Goal: Communication & Community: Answer question/provide support

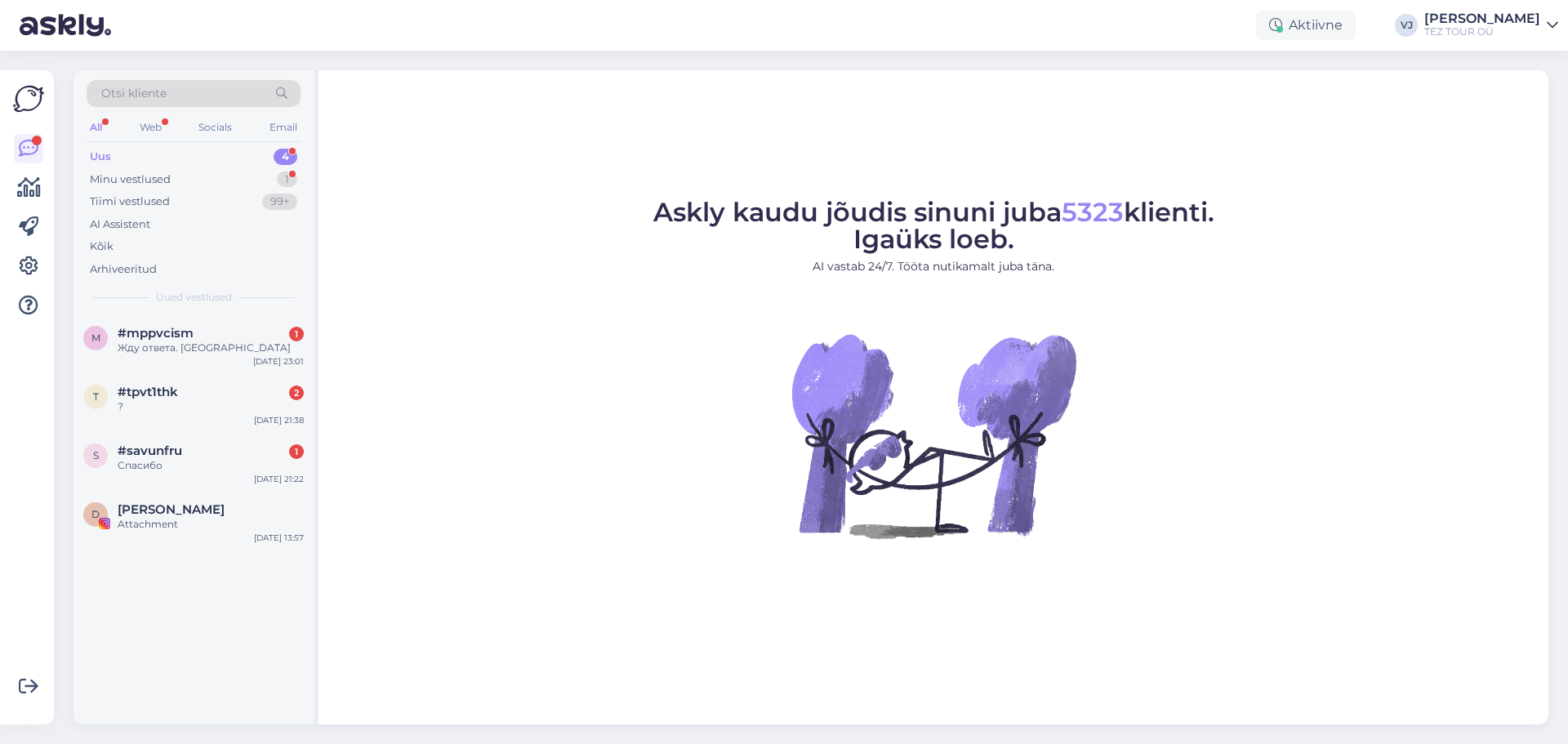
click at [671, 353] on figure "Askly kaudu jõudis sinuni juba 5323 klienti. Igaüks loeb. AI vastab 24/7. Tööta…" at bounding box center [933, 390] width 1201 height 384
click at [193, 521] on div "Attachment" at bounding box center [211, 524] width 186 height 15
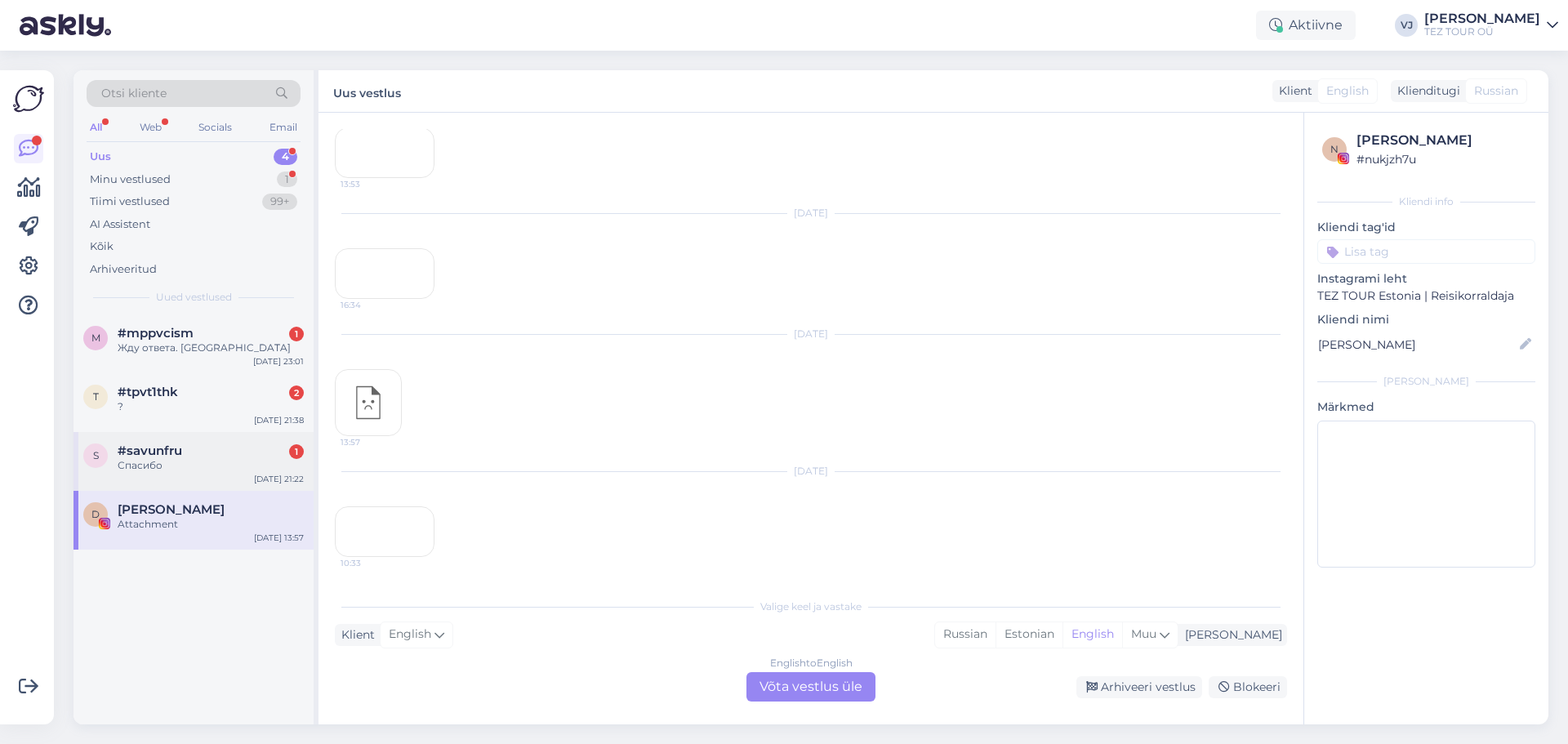
scroll to position [508, 0]
click at [1238, 686] on div "Blokeeri" at bounding box center [1248, 688] width 79 height 22
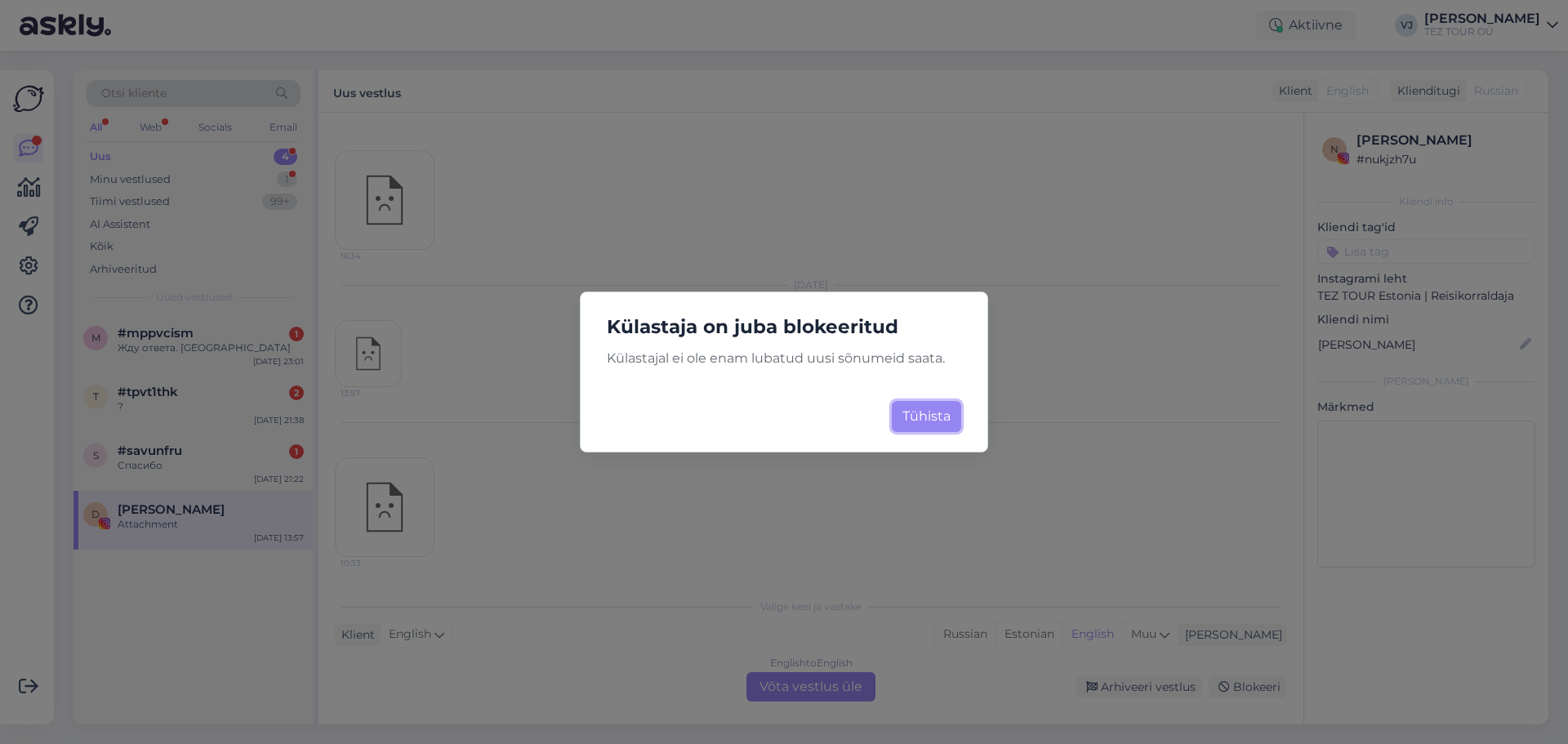
click at [912, 414] on button "Tühista" at bounding box center [927, 417] width 70 height 31
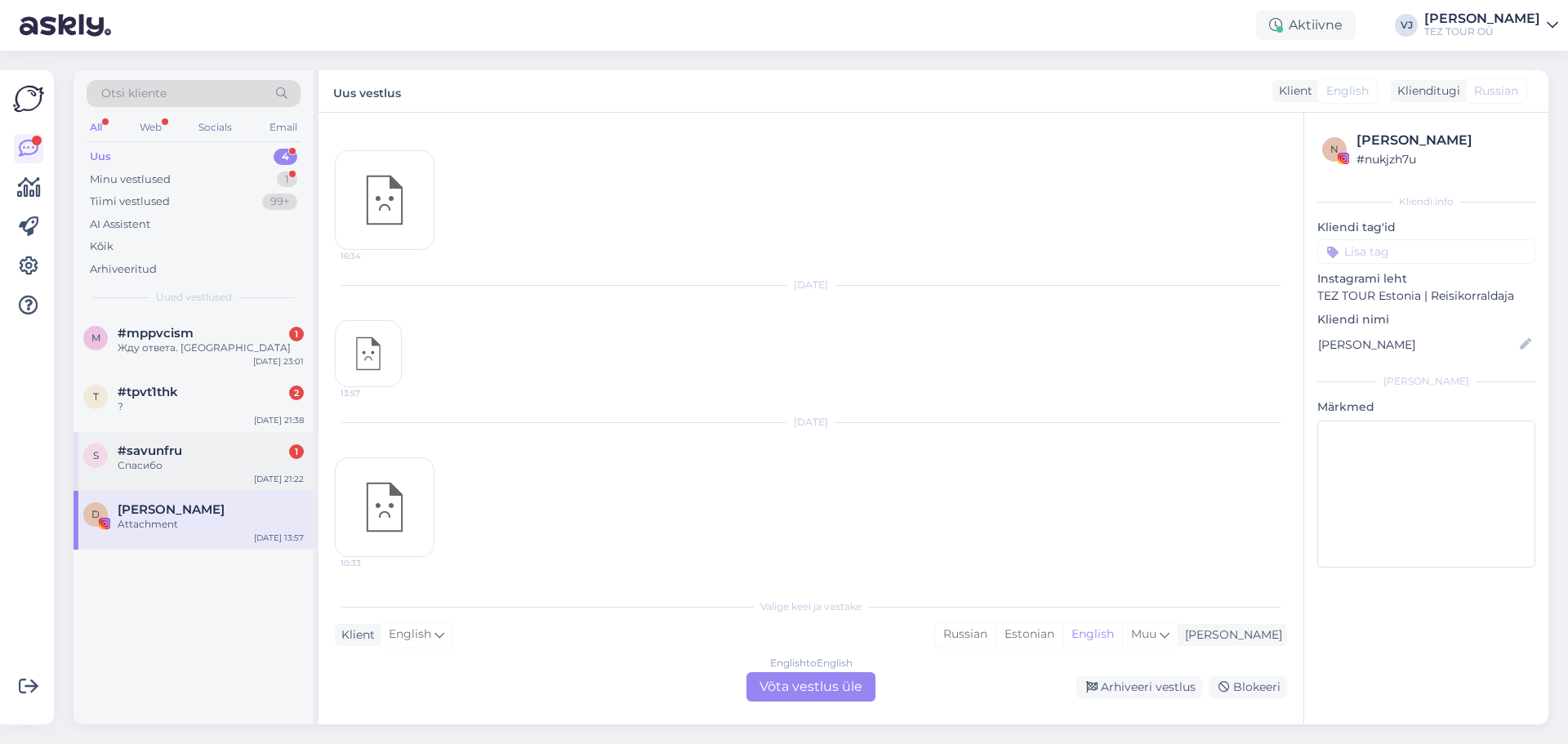
click at [218, 461] on div "Спасибо" at bounding box center [211, 465] width 186 height 15
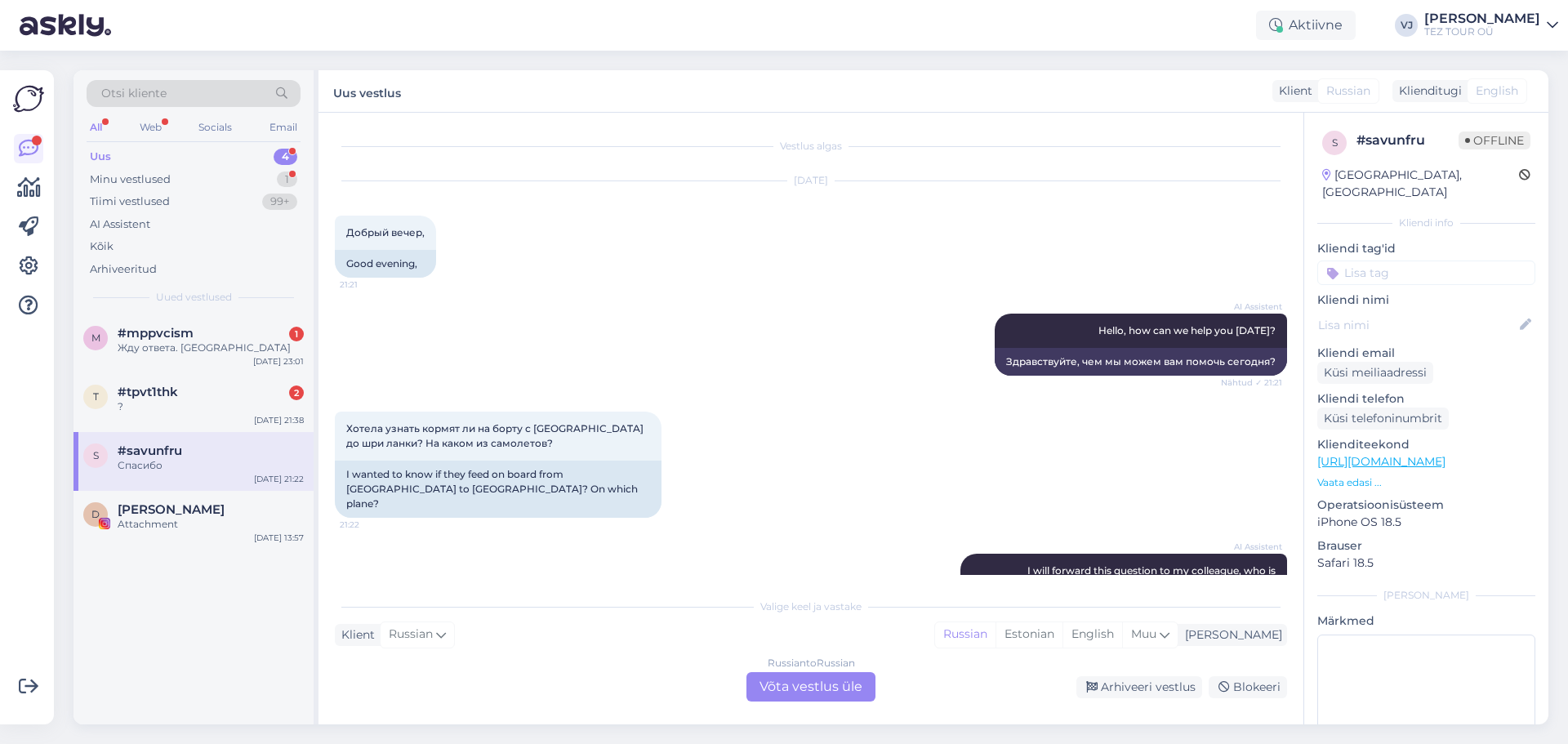
scroll to position [186, 0]
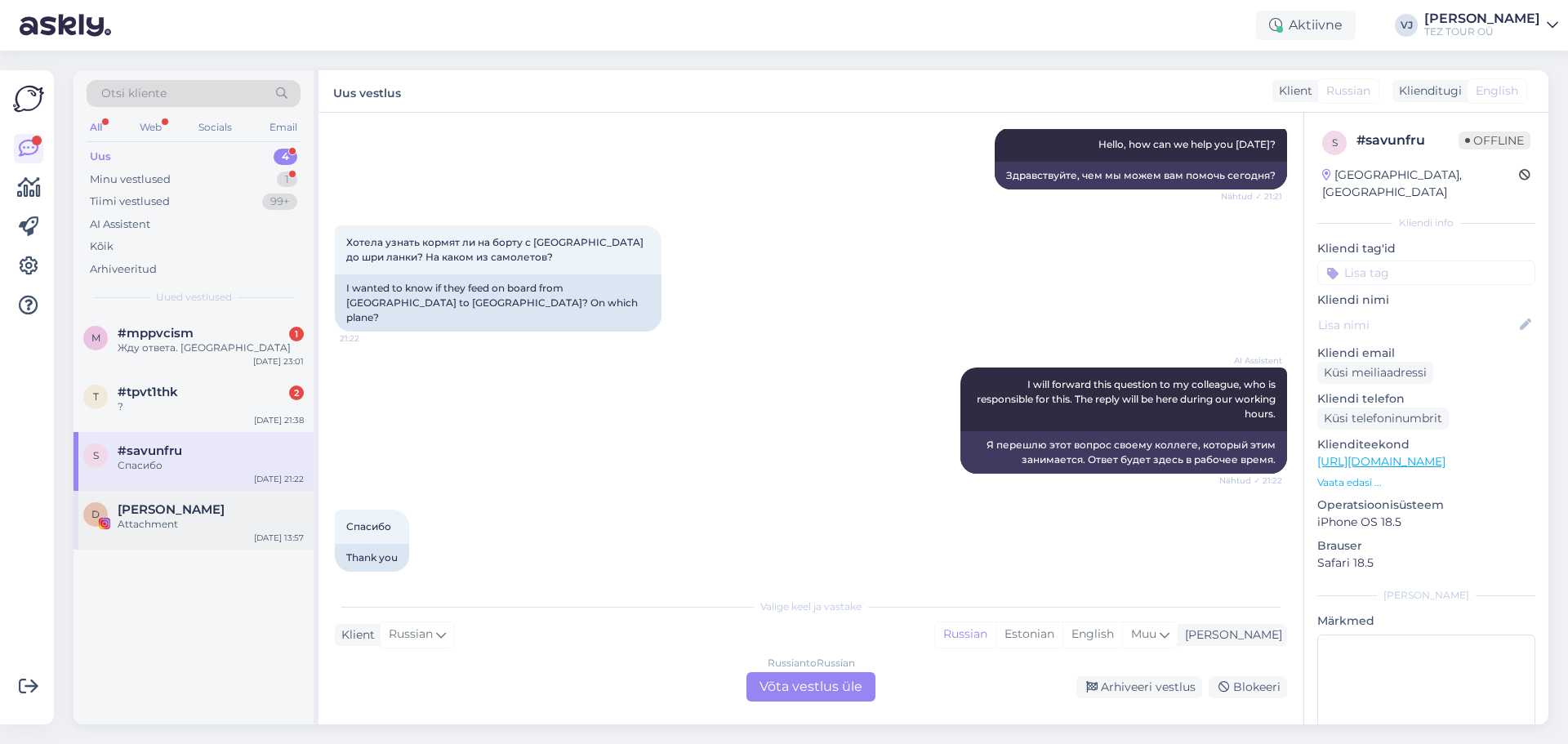
click at [161, 523] on div "Attachment" at bounding box center [211, 524] width 186 height 15
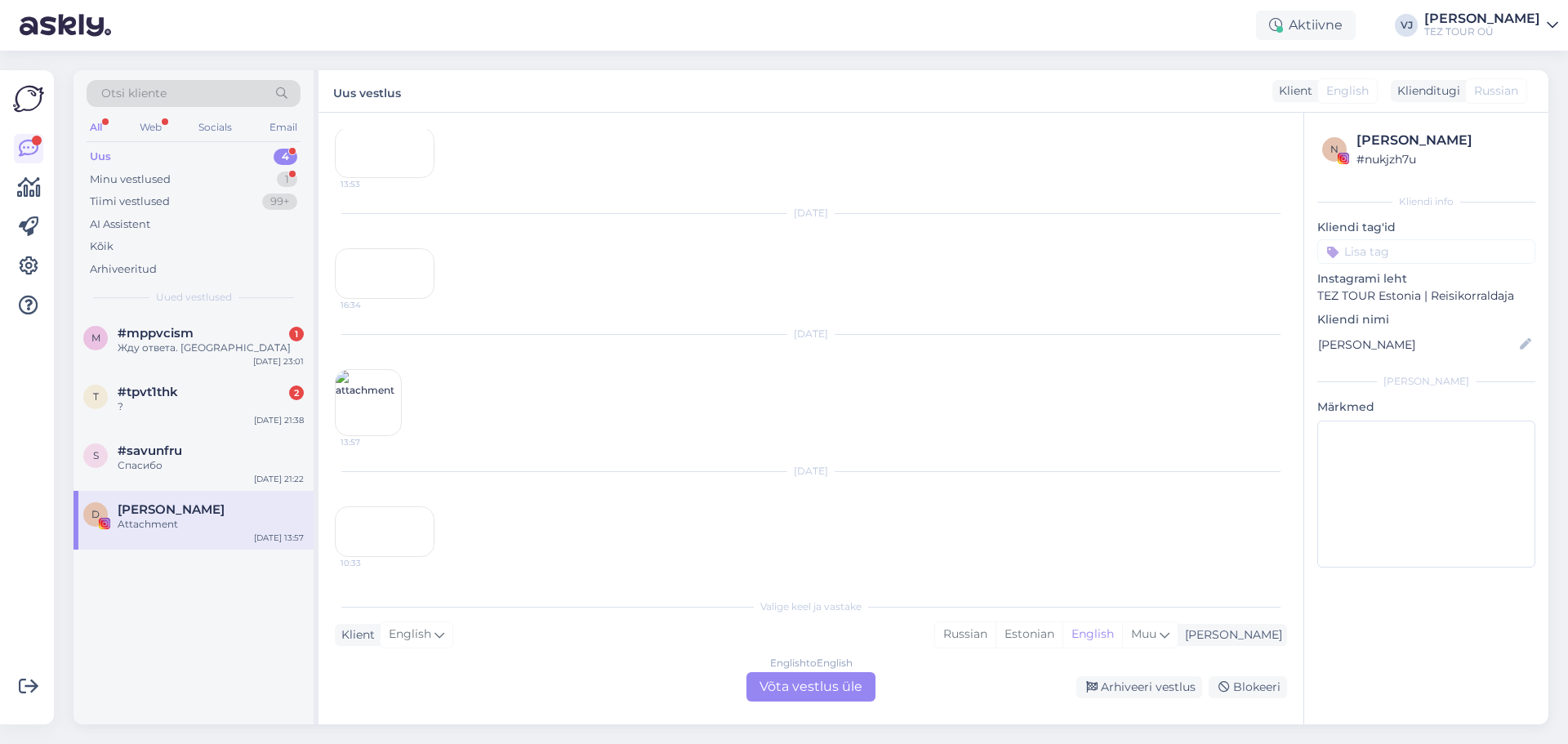
scroll to position [508, 0]
drag, startPoint x: 161, startPoint y: 523, endPoint x: 107, endPoint y: 513, distance: 54.9
click at [107, 513] on div "D" at bounding box center [95, 514] width 24 height 24
click at [110, 513] on div "D Dimitris Charitidis Attachment" at bounding box center [193, 517] width 220 height 29
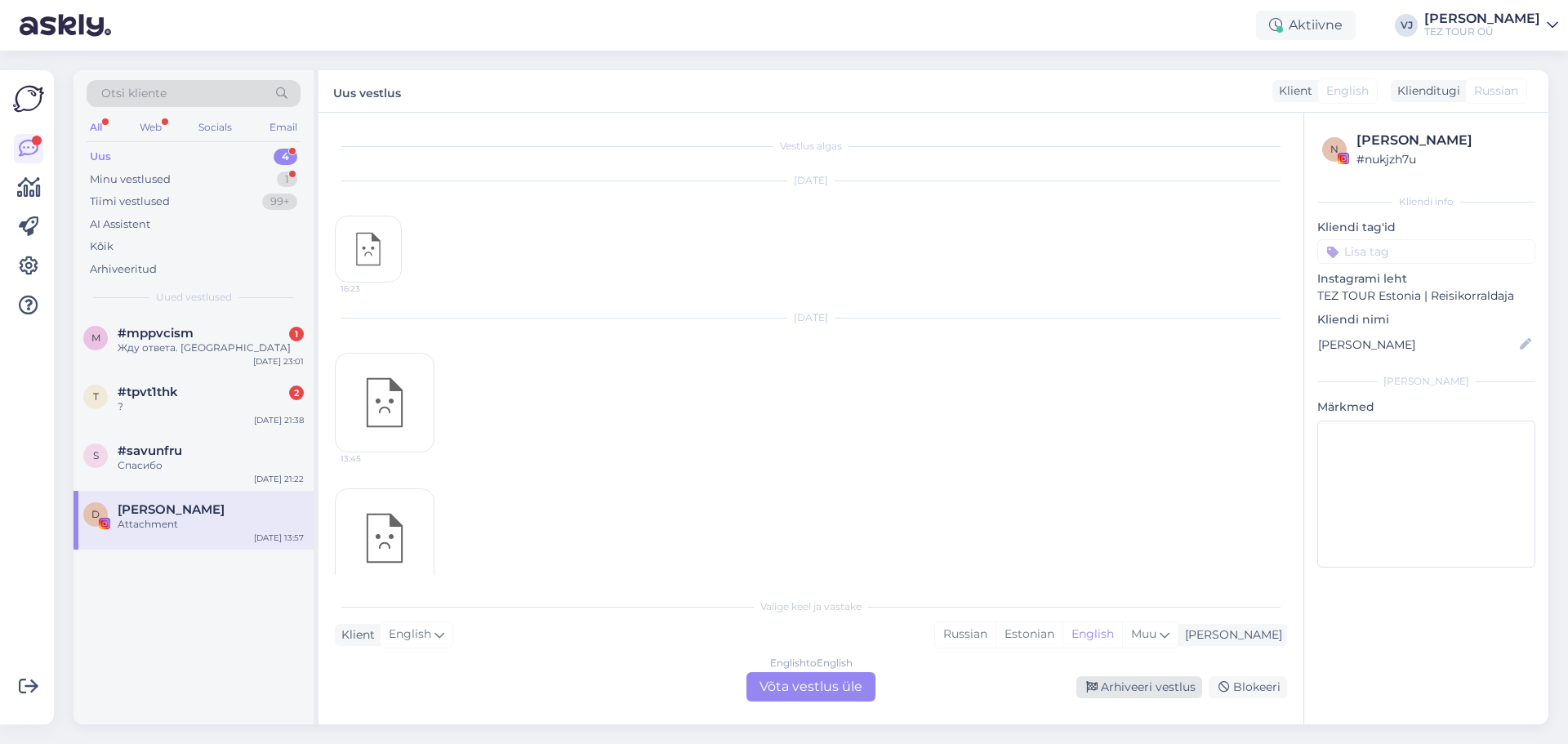
click at [1129, 681] on div "Arhiveeri vestlus" at bounding box center [1140, 688] width 126 height 22
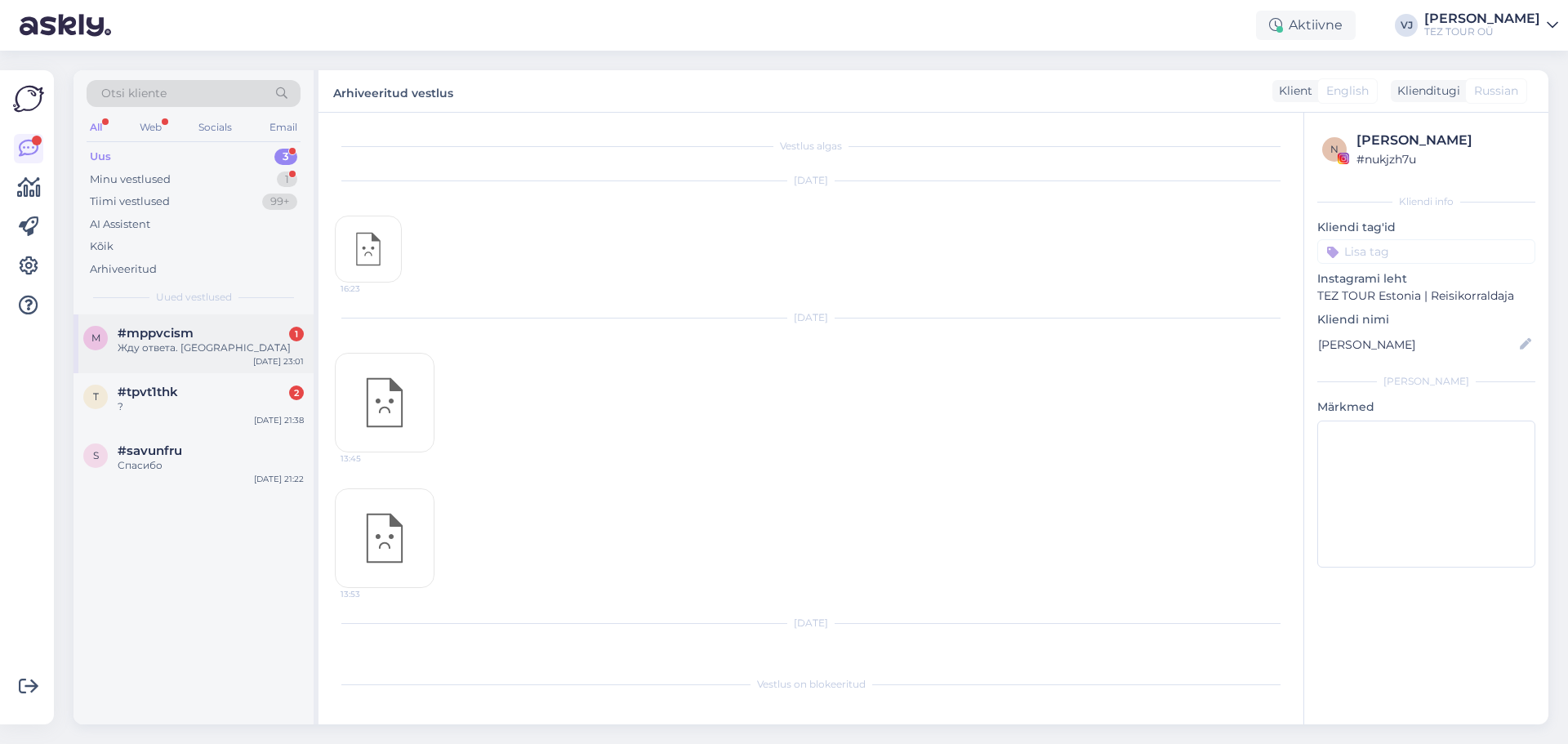
click at [223, 373] on div "m #mppvcism 1 Жду ответа. Спасибо Aug 13 23:01" at bounding box center [193, 344] width 240 height 59
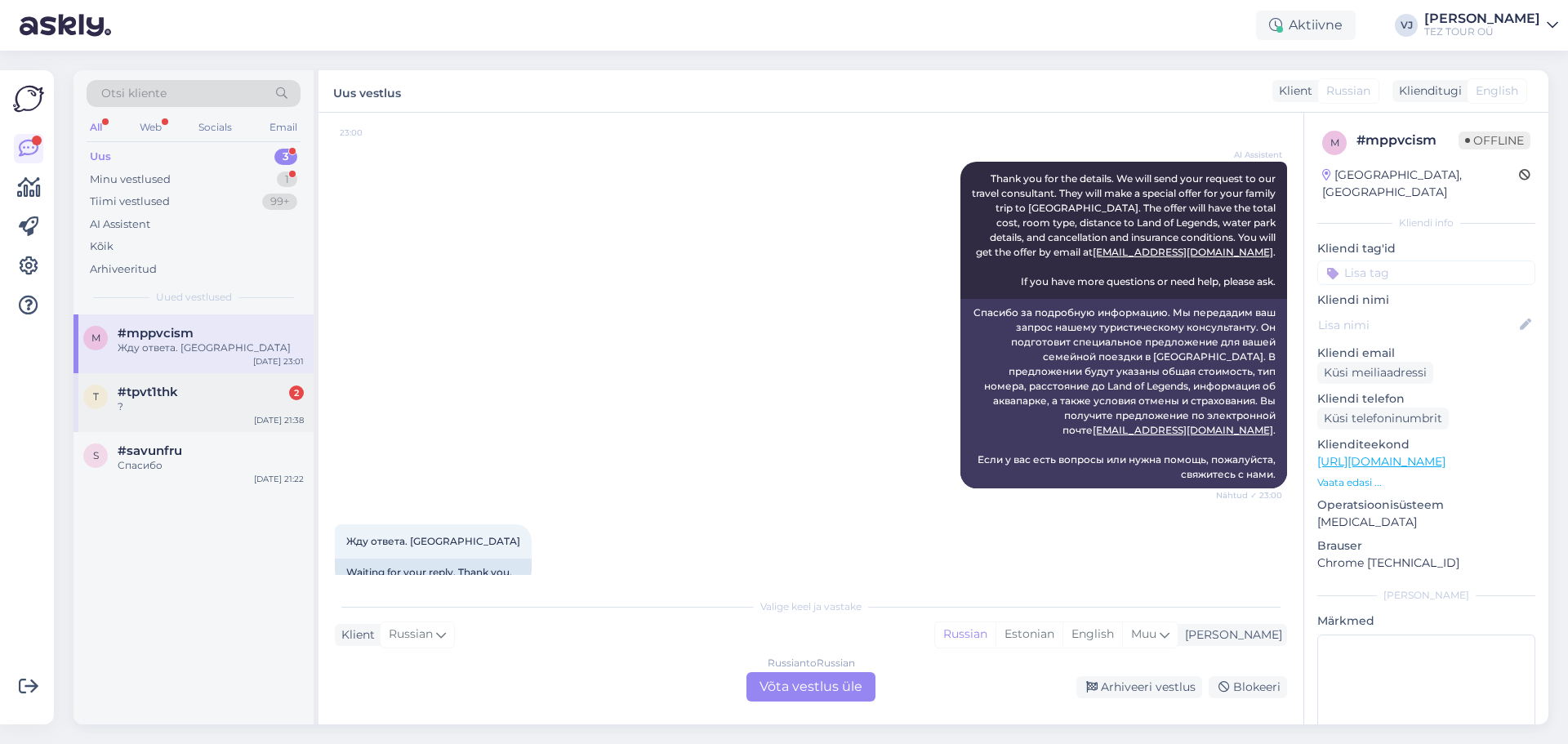
click at [225, 380] on div "t #tpvt1thk 2 ? Aug 13 21:38" at bounding box center [193, 402] width 240 height 59
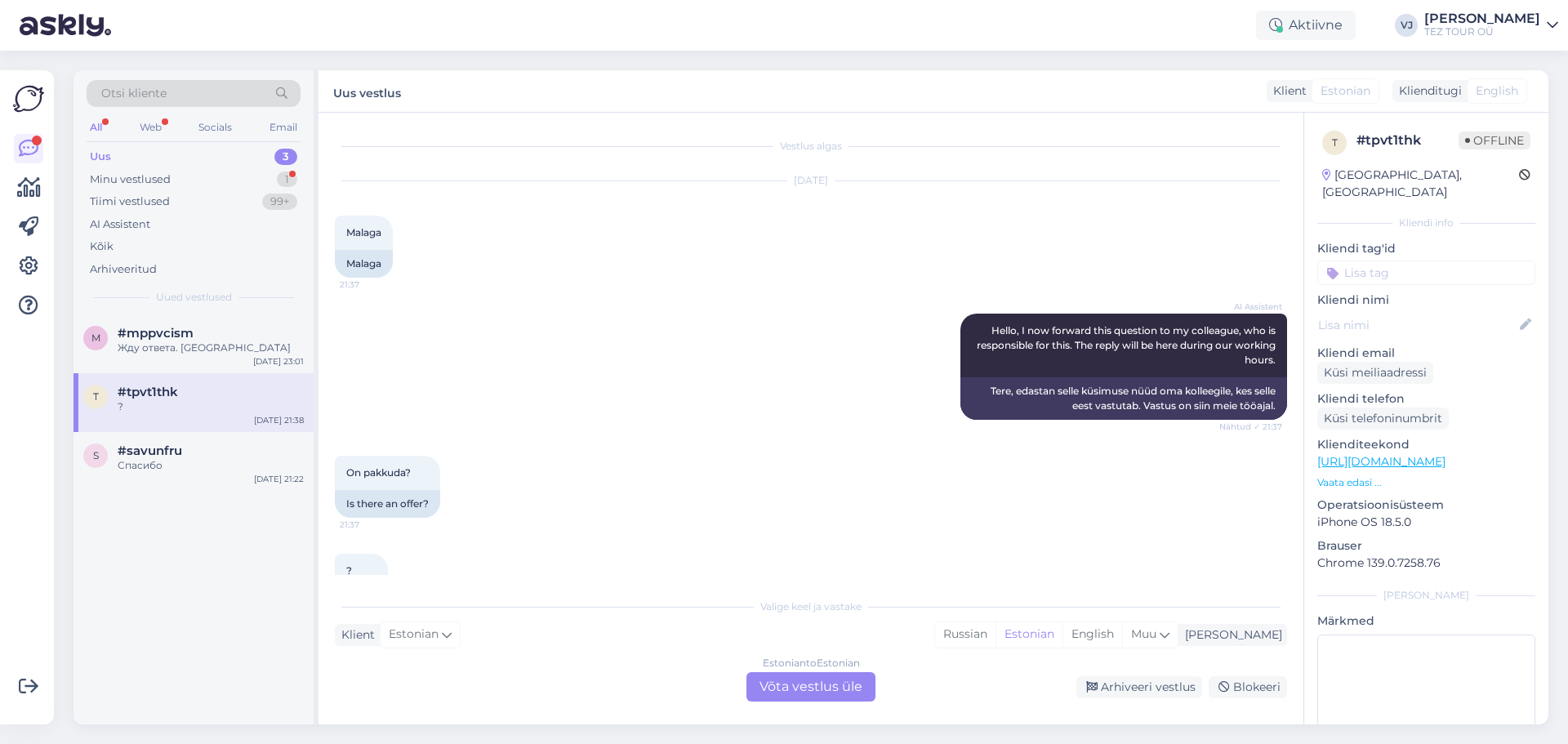
scroll to position [59, 0]
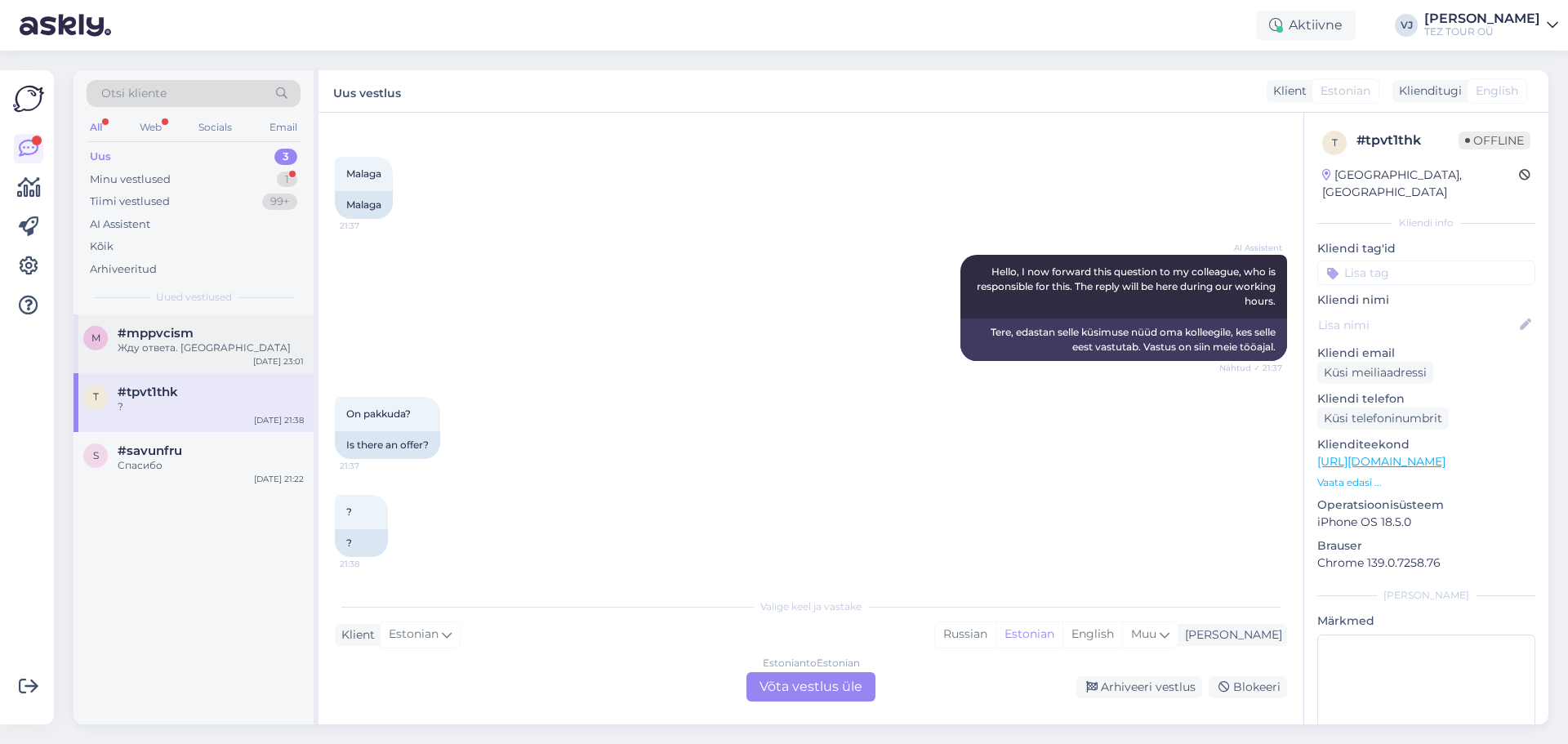
click at [214, 348] on div "Жду ответа. Спасибо" at bounding box center [211, 348] width 186 height 15
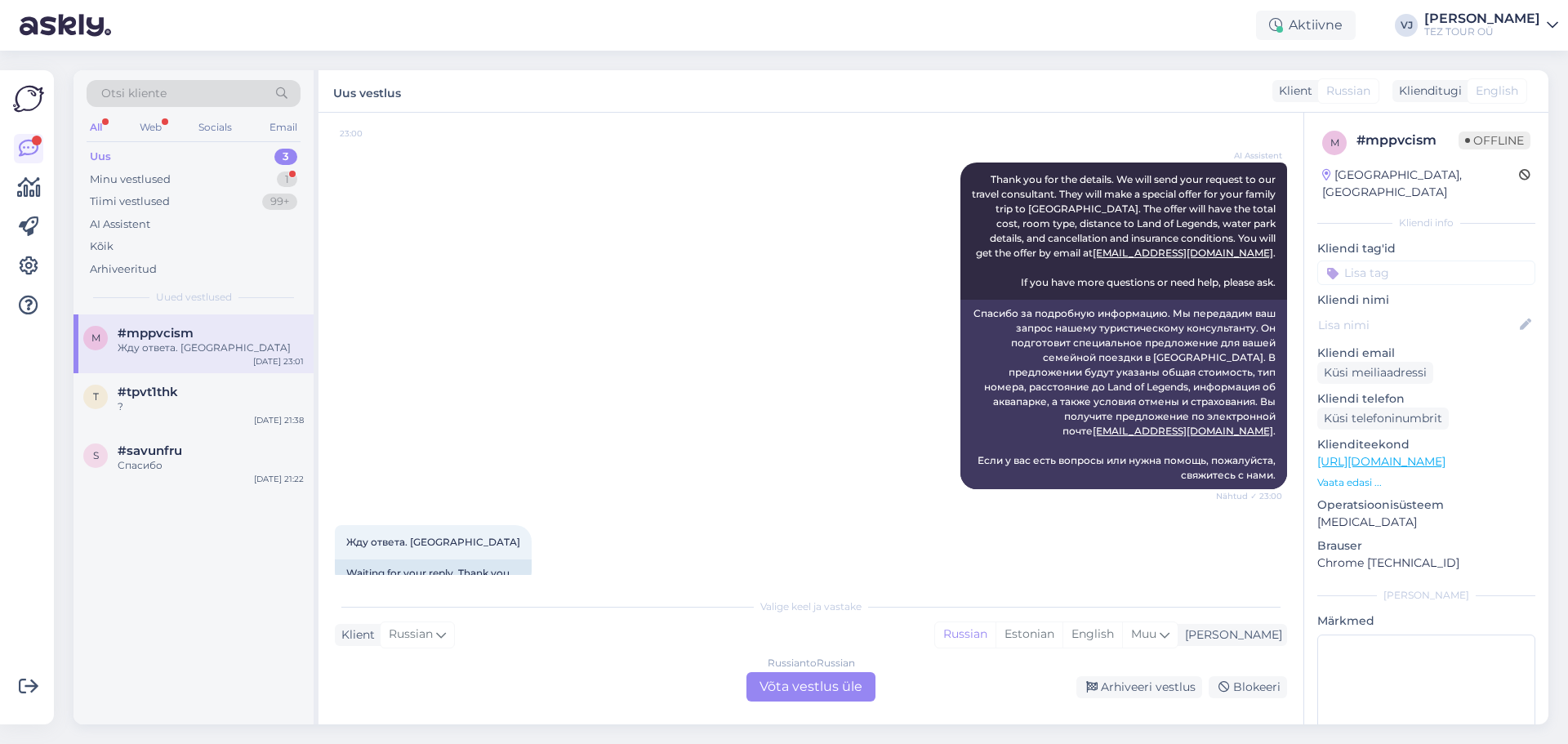
scroll to position [2098, 0]
